Goal: Task Accomplishment & Management: Complete application form

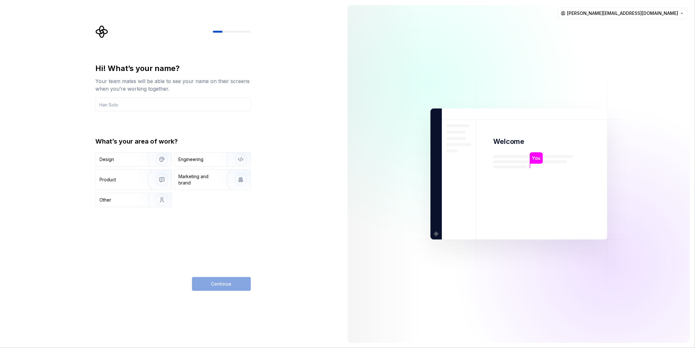
click at [270, 76] on div "Hi! What’s your name? Your team mates will be able to see your name on their sc…" at bounding box center [171, 174] width 342 height 348
click at [142, 110] on input "text" at bounding box center [173, 105] width 155 height 14
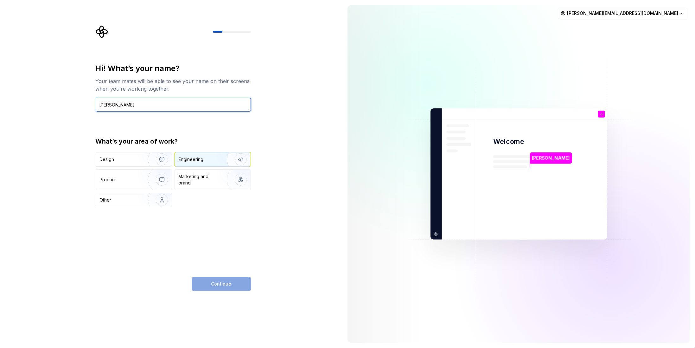
type input "[PERSON_NAME]"
click at [202, 157] on div "Engineering" at bounding box center [191, 159] width 25 height 6
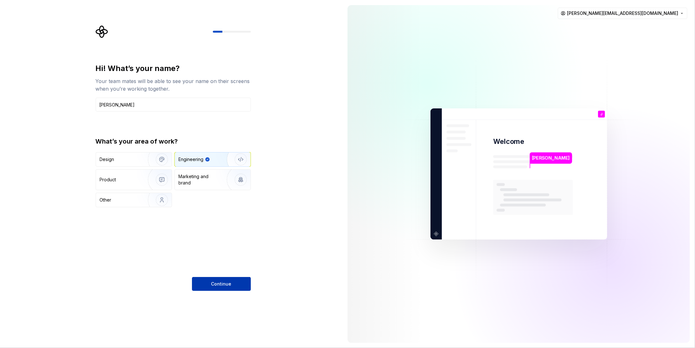
click at [213, 287] on button "Continue" at bounding box center [221, 284] width 59 height 14
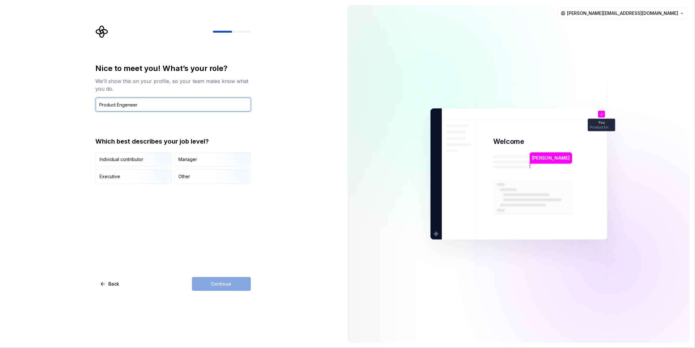
click at [125, 104] on input "Product Engeneer" at bounding box center [173, 105] width 155 height 14
paste input "ineer"
type input "Product Engineer"
drag, startPoint x: 197, startPoint y: 238, endPoint x: 186, endPoint y: 225, distance: 17.1
click at [197, 238] on div "Nice to meet you! What’s your role? We’ll show this on your profile, so your te…" at bounding box center [173, 176] width 155 height 227
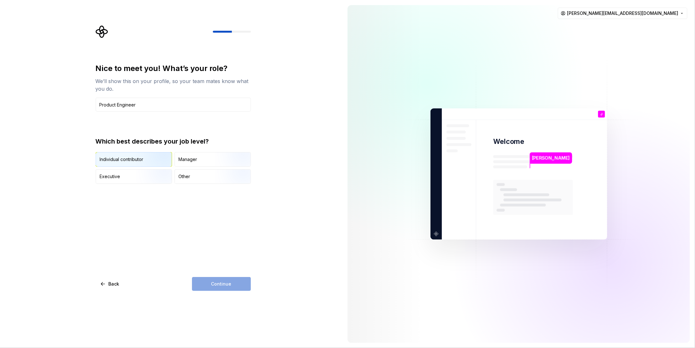
click at [126, 161] on div "Individual contributor" at bounding box center [122, 159] width 44 height 6
click at [224, 287] on button "Continue" at bounding box center [221, 284] width 59 height 14
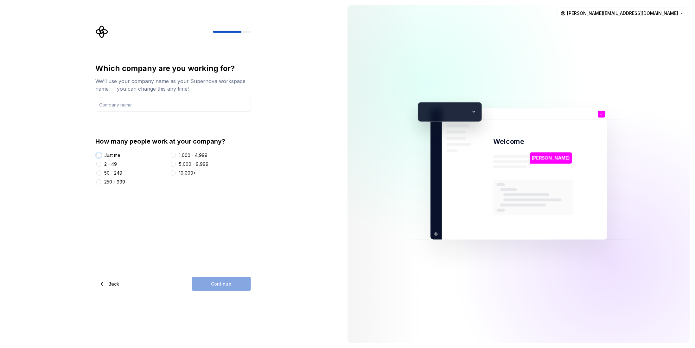
click at [96, 156] on button "Just me" at bounding box center [98, 155] width 5 height 5
click at [255, 193] on div "Which company are you working for? We’ll use your company name as your Supernov…" at bounding box center [175, 157] width 167 height 265
click at [209, 271] on div "Which company are you working for? We’ll use your company name as your Supernov…" at bounding box center [173, 176] width 155 height 227
click at [122, 107] on input "text" at bounding box center [173, 105] width 155 height 14
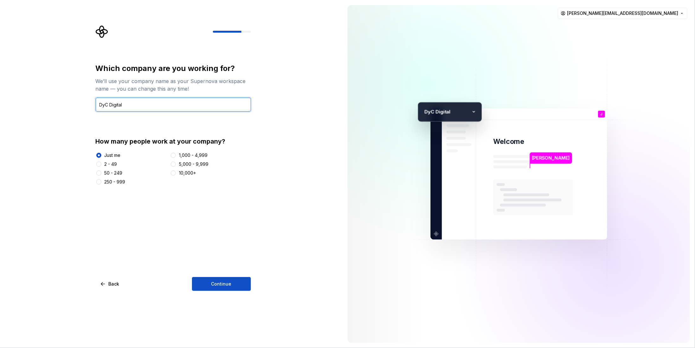
type input "DyC Digital"
click at [182, 200] on div "Which company are you working for? We’ll use your company name as your Supernov…" at bounding box center [173, 176] width 155 height 227
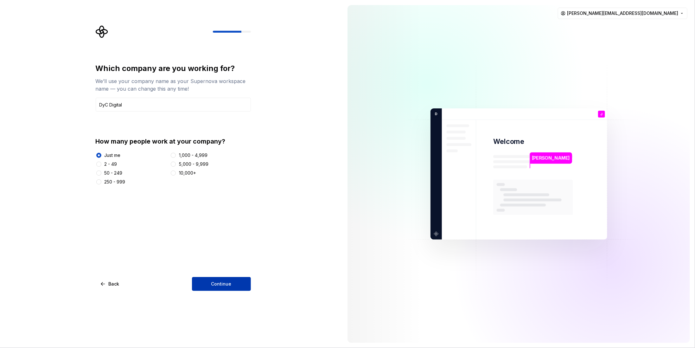
click at [217, 286] on span "Continue" at bounding box center [221, 284] width 20 height 6
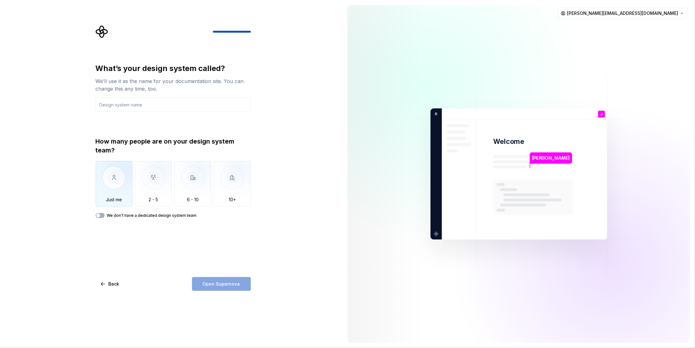
click at [115, 189] on img "button" at bounding box center [114, 182] width 37 height 42
click at [161, 99] on input "text" at bounding box center [173, 105] width 155 height 14
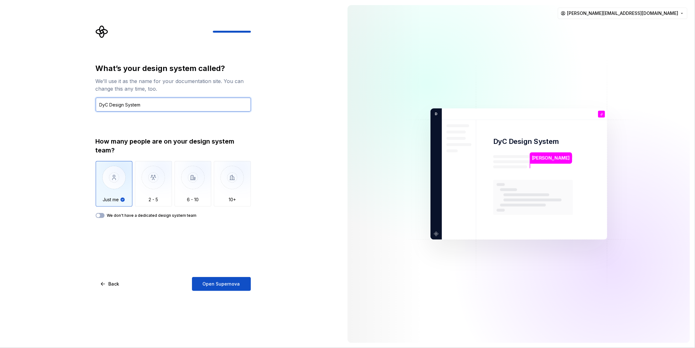
type input "DyC Design System"
click at [265, 150] on div "What’s your design system called? We’ll use it as the name for your documentati…" at bounding box center [171, 174] width 342 height 348
click at [226, 287] on button "Open Supernova" at bounding box center [221, 284] width 59 height 14
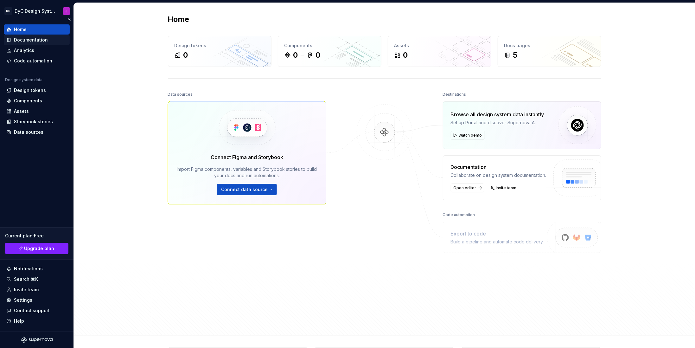
click at [29, 38] on div "Documentation" at bounding box center [31, 40] width 34 height 6
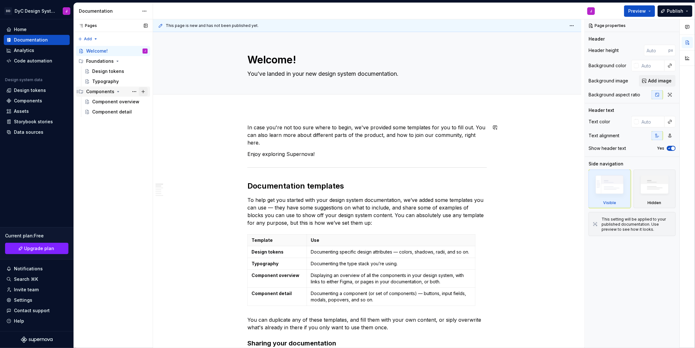
type textarea "*"
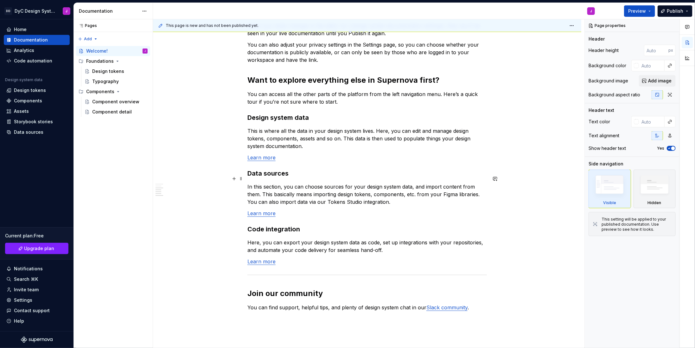
scroll to position [348, 0]
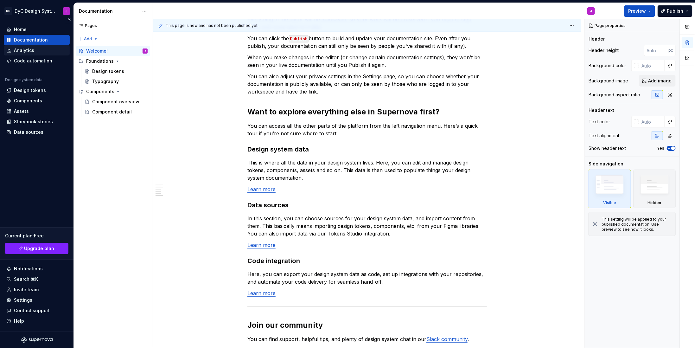
click at [29, 48] on div "Analytics" at bounding box center [24, 50] width 20 height 6
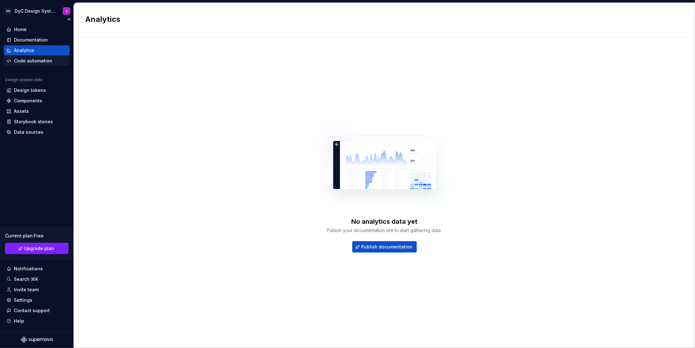
click at [30, 63] on div "Code automation" at bounding box center [33, 61] width 38 height 6
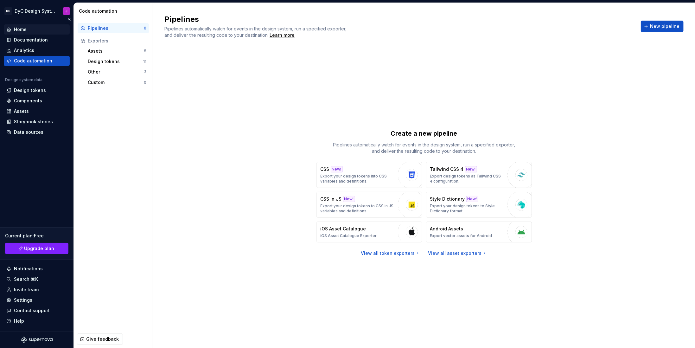
click at [29, 27] on div "Home" at bounding box center [36, 29] width 61 height 6
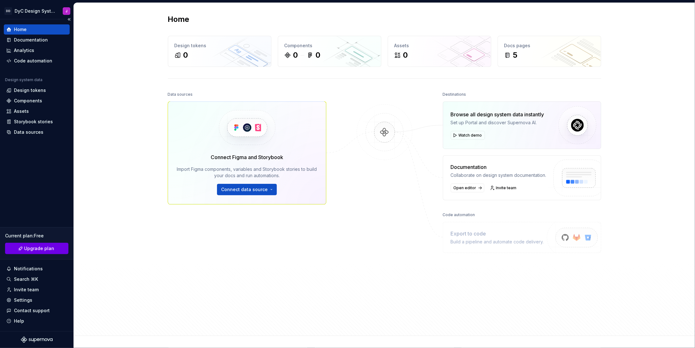
click at [30, 248] on span "Upgrade plan" at bounding box center [39, 248] width 30 height 6
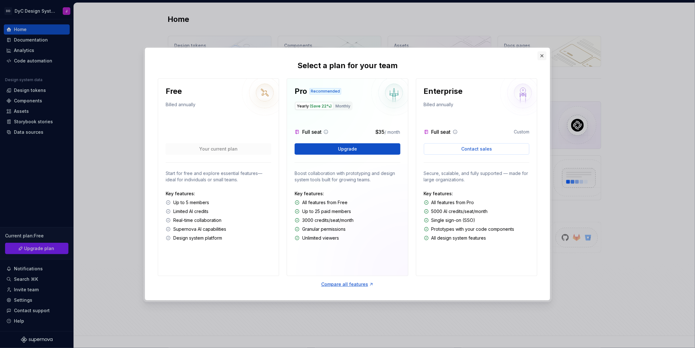
click at [543, 54] on button "button" at bounding box center [542, 55] width 9 height 9
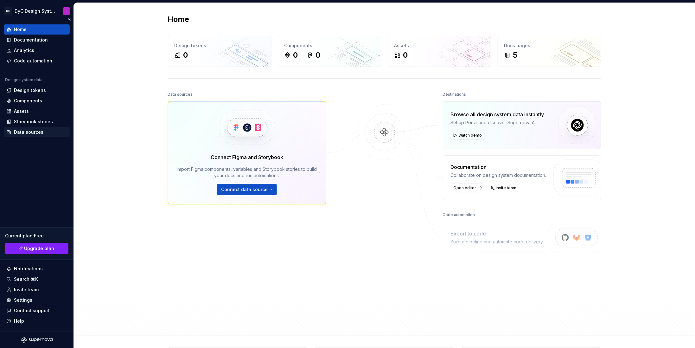
click at [33, 133] on div "Data sources" at bounding box center [28, 132] width 29 height 6
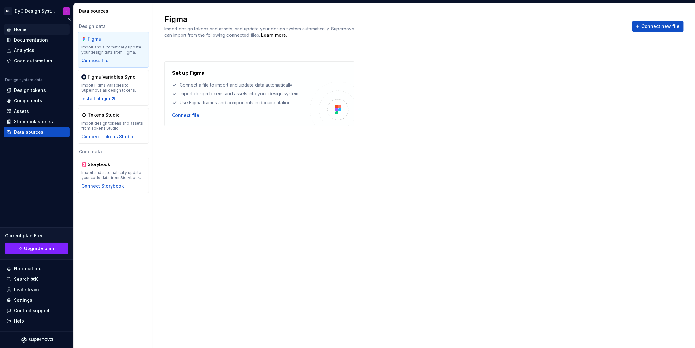
click at [31, 28] on div "Home" at bounding box center [36, 29] width 61 height 6
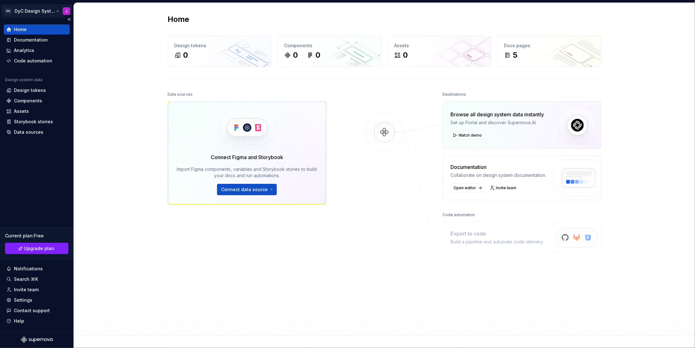
click at [67, 10] on html "DD DyC Design System J Home Documentation Analytics Code automation Design syst…" at bounding box center [347, 174] width 695 height 348
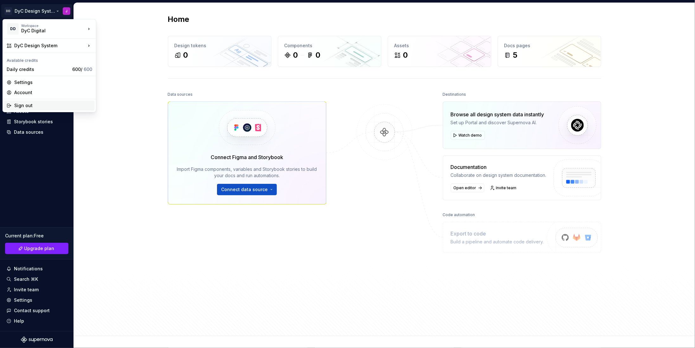
click at [29, 104] on div "Sign out" at bounding box center [53, 105] width 78 height 6
